Goal: Information Seeking & Learning: Learn about a topic

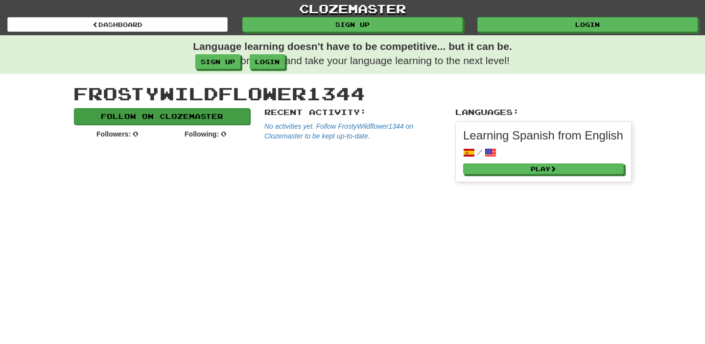
click at [211, 119] on link "Follow on Clozemaster" at bounding box center [162, 116] width 176 height 17
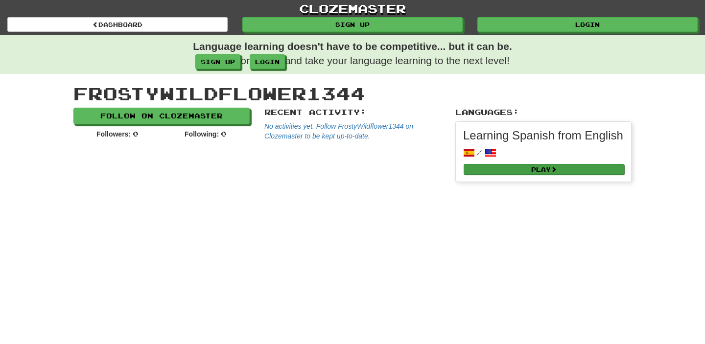
click at [570, 175] on link "Play" at bounding box center [544, 169] width 161 height 11
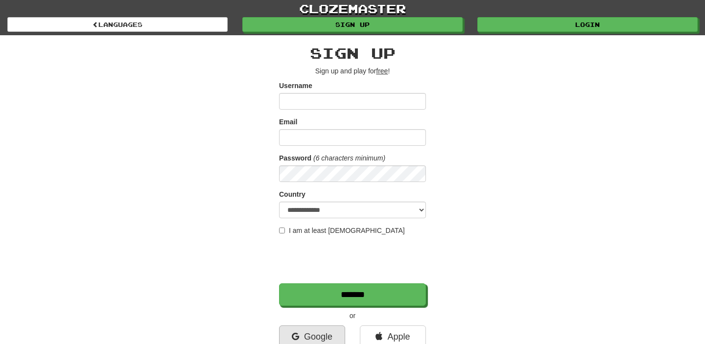
click at [318, 328] on link "Google" at bounding box center [312, 337] width 66 height 23
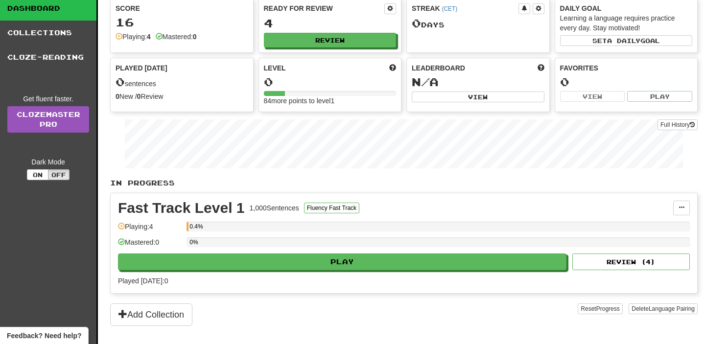
scroll to position [52, 0]
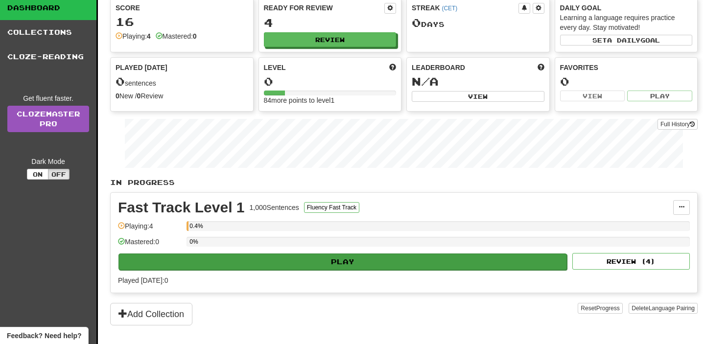
click at [306, 260] on button "Play" at bounding box center [342, 262] width 448 height 17
select select "**"
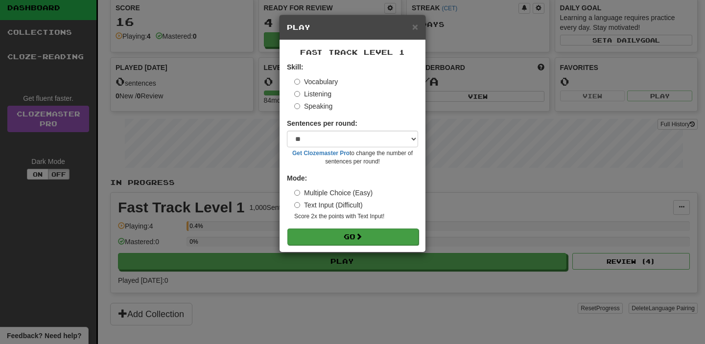
click at [355, 232] on button "Go" at bounding box center [352, 237] width 131 height 17
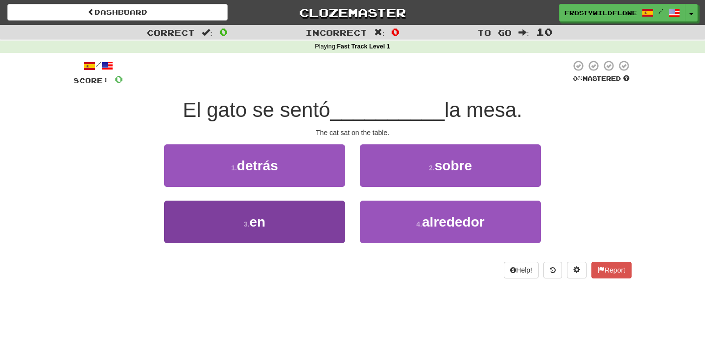
click at [317, 202] on button "3 . en" at bounding box center [254, 222] width 181 height 43
